Goal: Task Accomplishment & Management: Complete application form

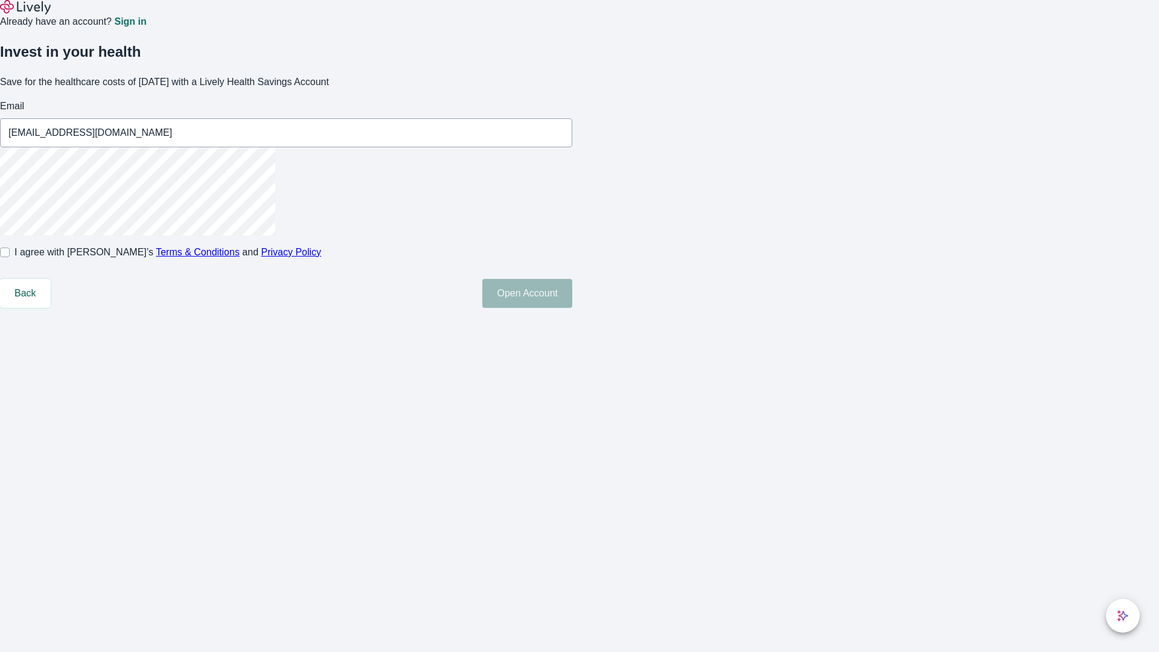
click at [10, 257] on input "I agree with Lively’s Terms & Conditions and Privacy Policy" at bounding box center [5, 252] width 10 height 10
checkbox input "true"
click at [572, 308] on button "Open Account" at bounding box center [527, 293] width 90 height 29
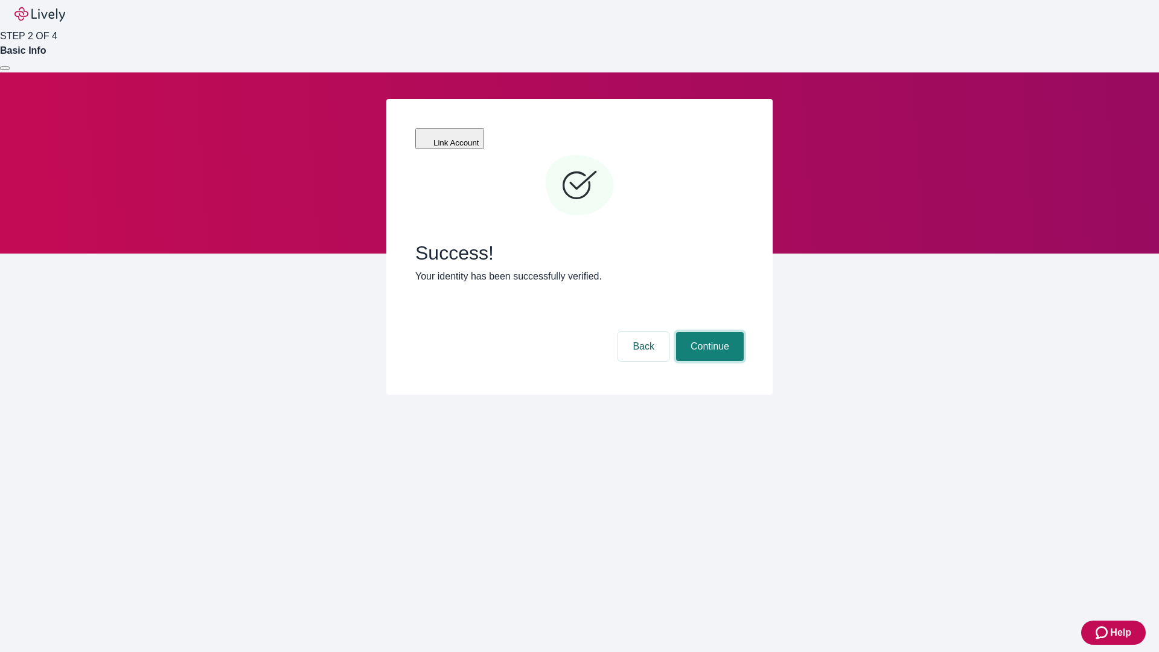
click at [708, 332] on button "Continue" at bounding box center [710, 346] width 68 height 29
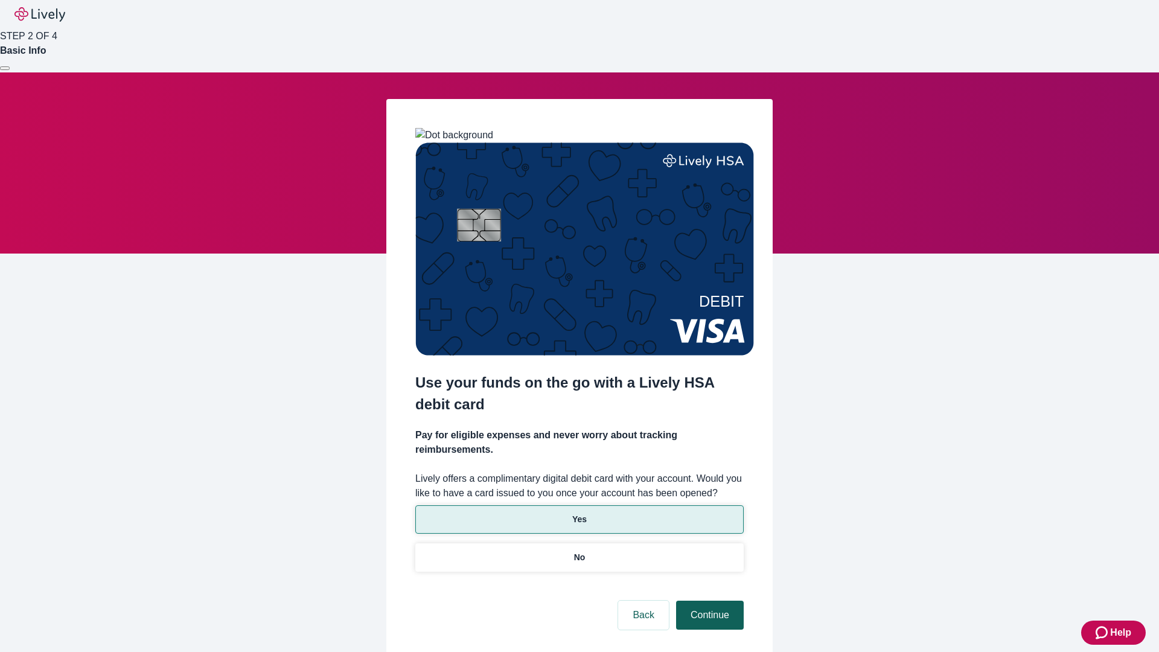
click at [579, 551] on p "No" at bounding box center [579, 557] width 11 height 13
click at [708, 601] on button "Continue" at bounding box center [710, 615] width 68 height 29
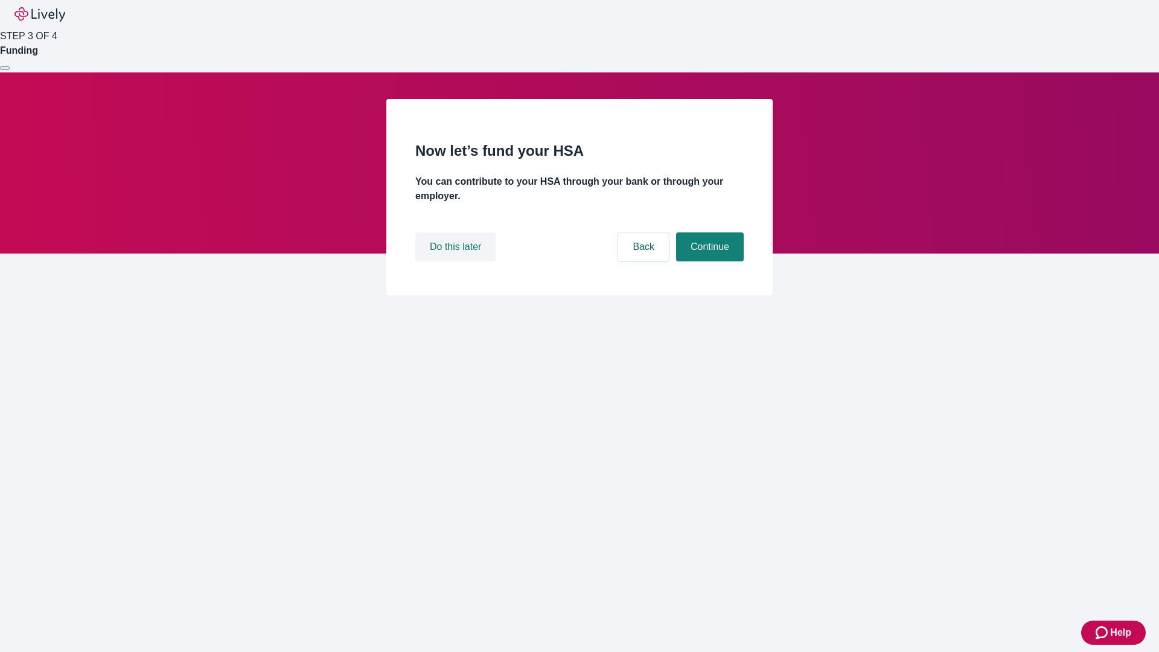
click at [457, 261] on button "Do this later" at bounding box center [455, 246] width 80 height 29
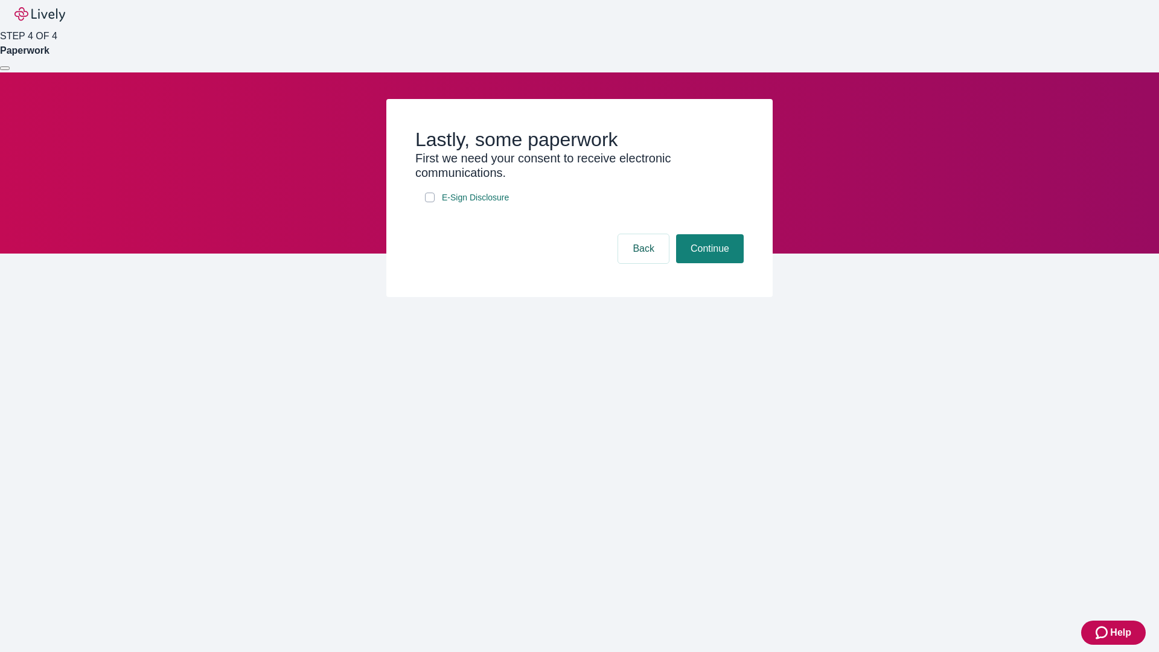
click at [430, 202] on input "E-Sign Disclosure" at bounding box center [430, 198] width 10 height 10
checkbox input "true"
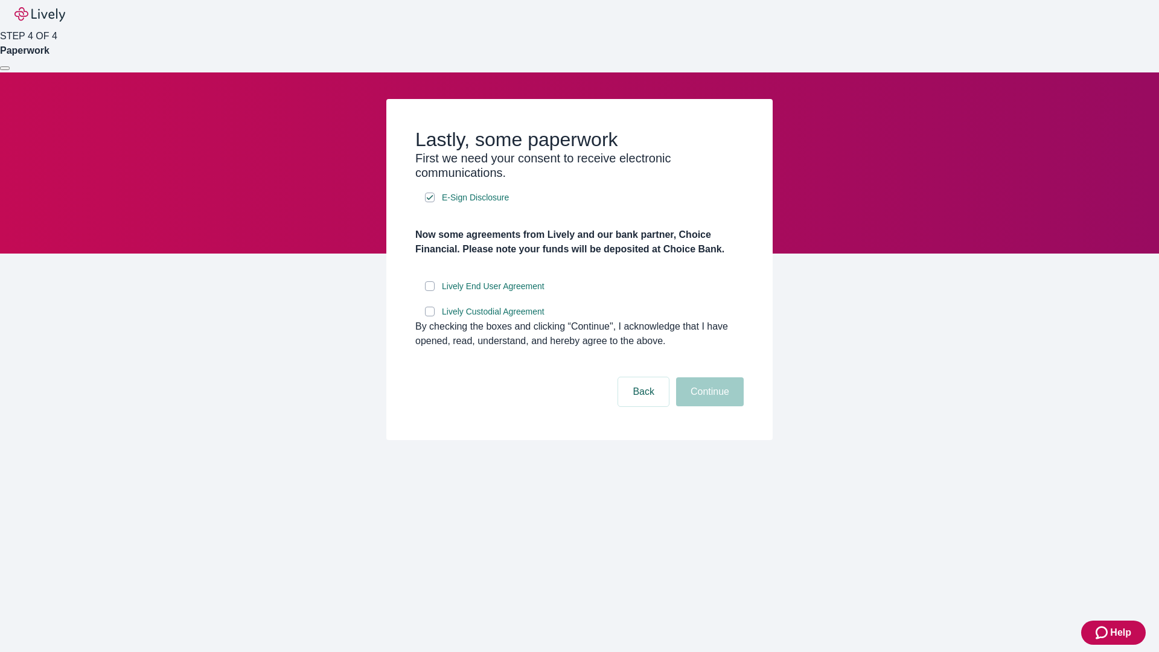
click at [430, 291] on input "Lively End User Agreement" at bounding box center [430, 286] width 10 height 10
checkbox input "true"
click at [430, 316] on input "Lively Custodial Agreement" at bounding box center [430, 312] width 10 height 10
checkbox input "true"
click at [708, 406] on button "Continue" at bounding box center [710, 391] width 68 height 29
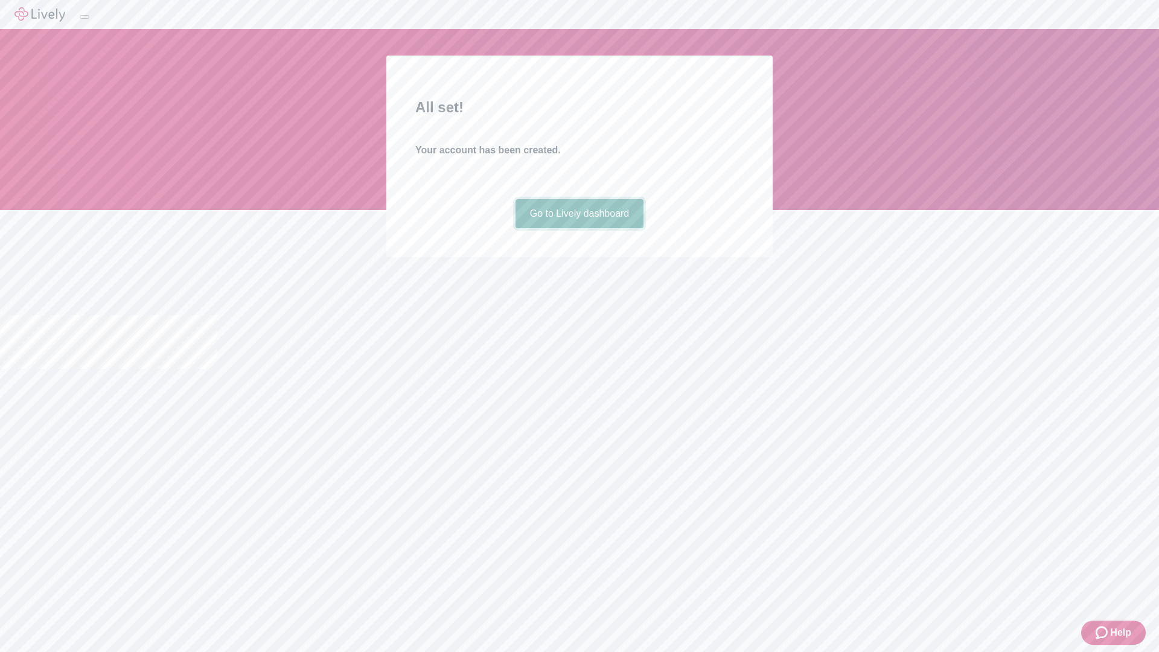
click at [579, 228] on link "Go to Lively dashboard" at bounding box center [579, 213] width 129 height 29
